Goal: Download file/media

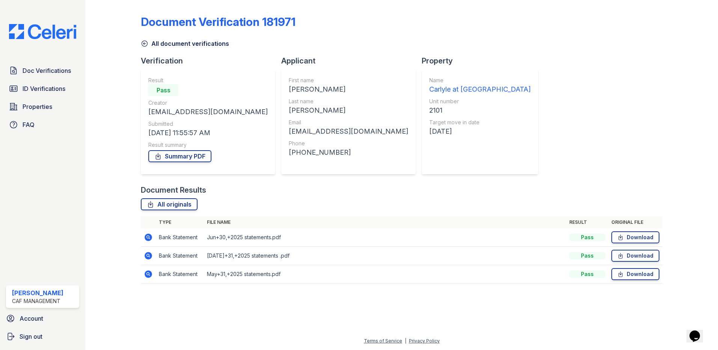
click at [54, 78] on div "Doc Verifications ID Verifications Properties FAQ" at bounding box center [42, 97] width 79 height 69
click at [54, 72] on span "Doc Verifications" at bounding box center [47, 70] width 48 height 9
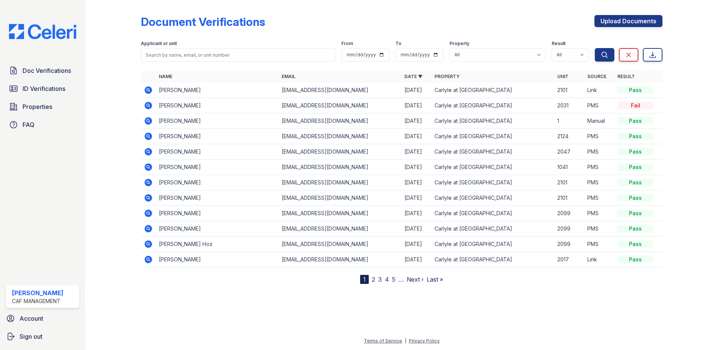
click at [148, 89] on icon at bounding box center [148, 90] width 2 height 2
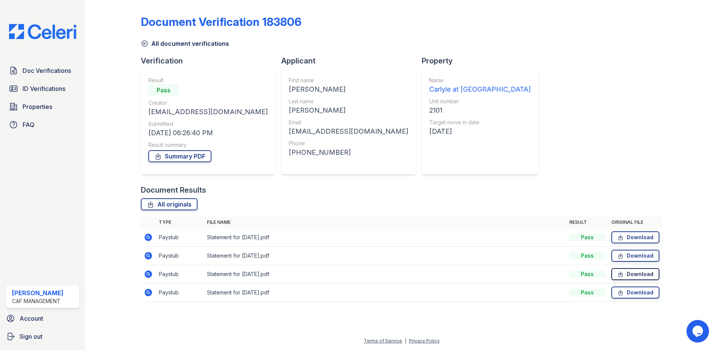
click at [645, 274] on link "Download" at bounding box center [635, 274] width 48 height 12
click at [645, 256] on link "Download" at bounding box center [635, 256] width 48 height 12
click at [644, 237] on link "Download" at bounding box center [635, 237] width 48 height 12
click at [642, 295] on link "Download" at bounding box center [635, 292] width 48 height 12
